Goal: Task Accomplishment & Management: Complete application form

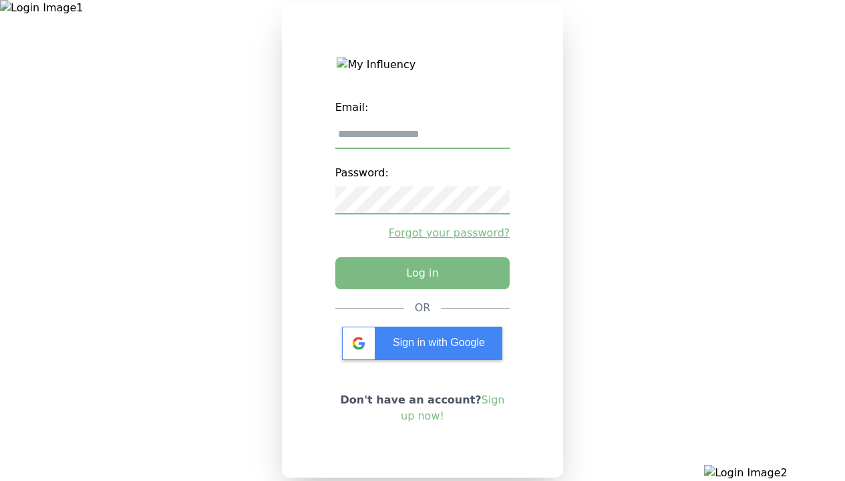
click at [422, 140] on input "email" at bounding box center [422, 135] width 175 height 28
type input "**********"
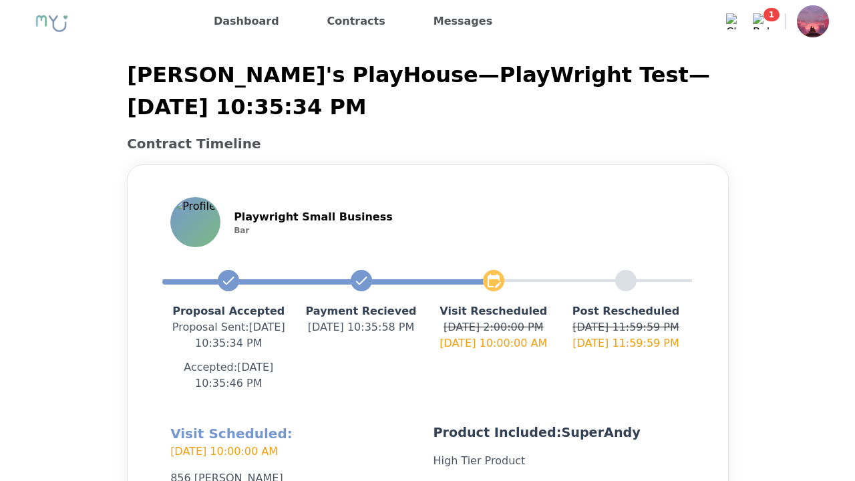
scroll to position [318, 0]
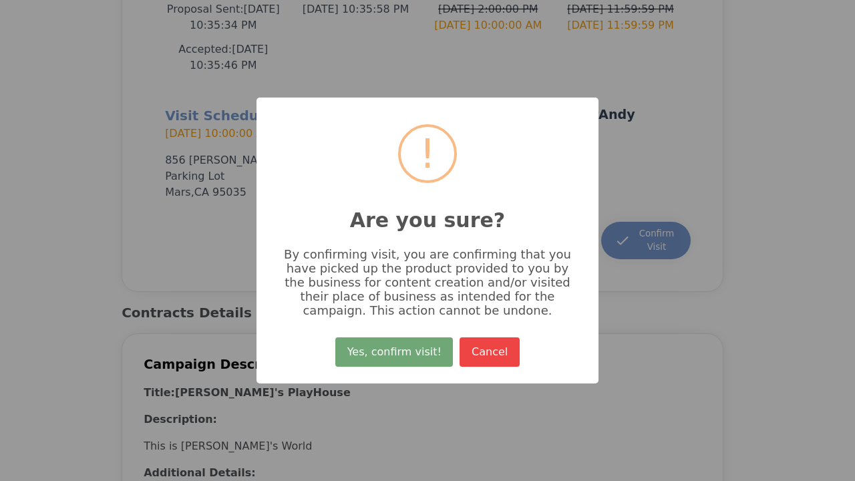
click at [396, 357] on button "Yes, confirm visit!" at bounding box center [394, 351] width 118 height 29
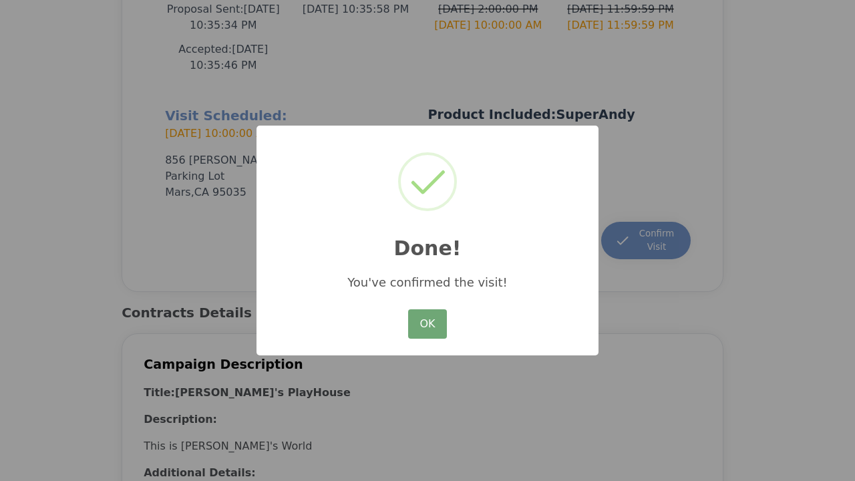
click at [427, 325] on button "OK" at bounding box center [427, 323] width 39 height 29
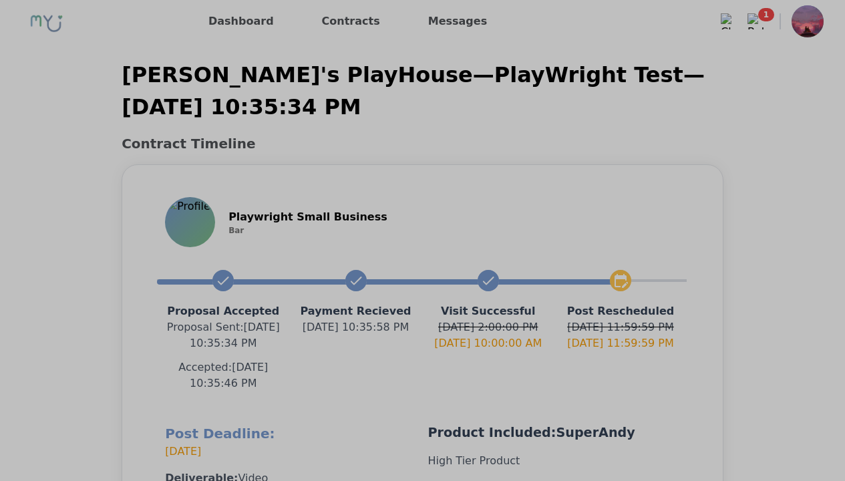
scroll to position [302, 0]
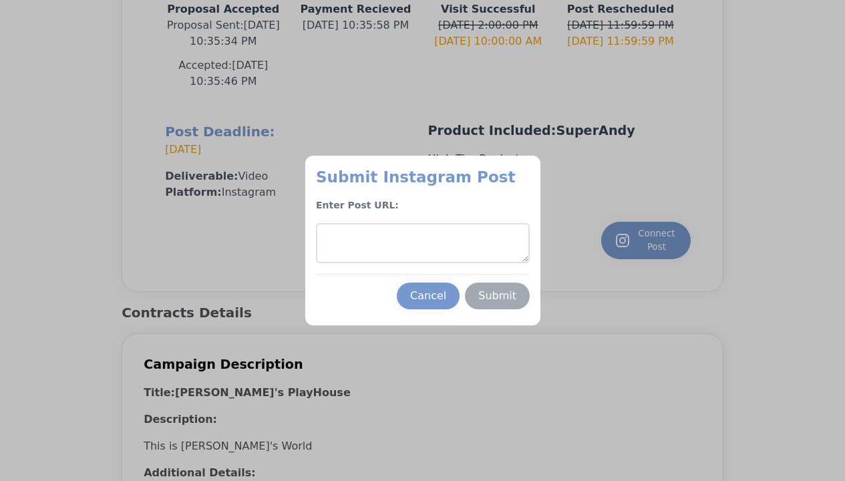
click at [422, 243] on textarea at bounding box center [423, 243] width 214 height 40
type textarea "**********"
click at [497, 296] on div "Submit" at bounding box center [497, 296] width 38 height 16
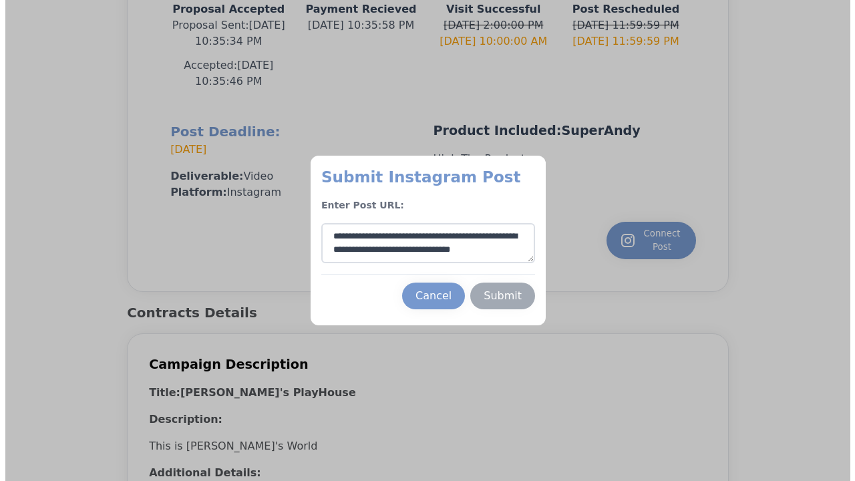
scroll to position [7, 0]
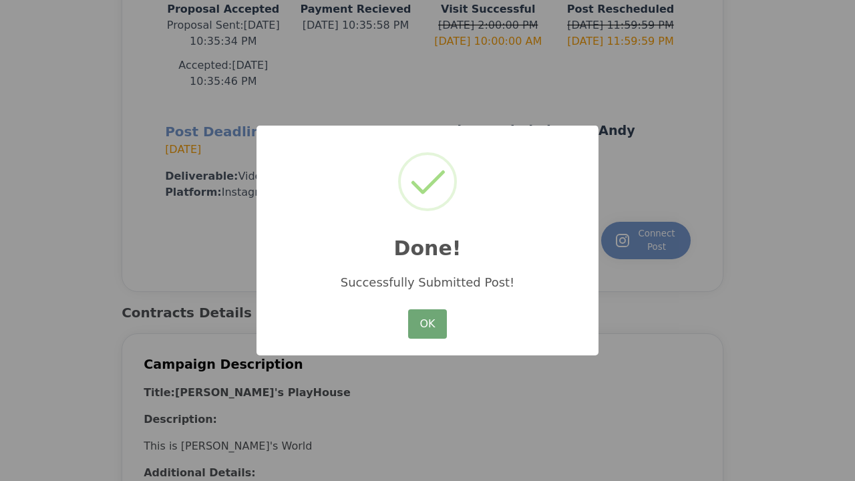
click at [427, 325] on button "OK" at bounding box center [427, 323] width 39 height 29
